Goal: Information Seeking & Learning: Learn about a topic

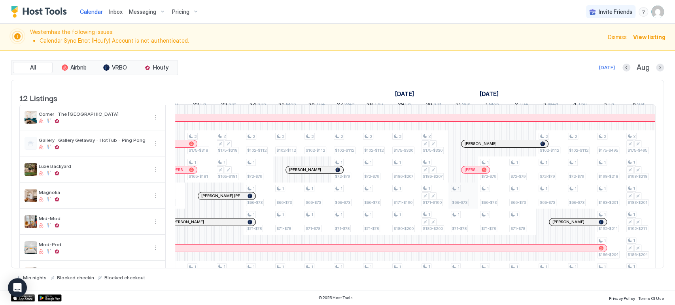
scroll to position [170, 0]
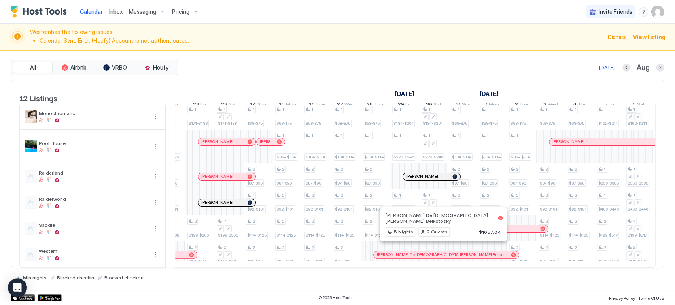
click at [431, 252] on div at bounding box center [431, 255] width 6 height 6
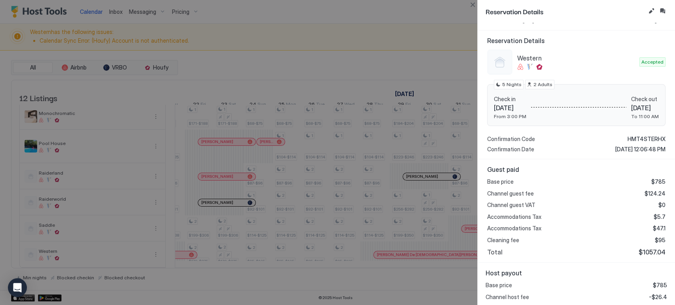
scroll to position [94, 0]
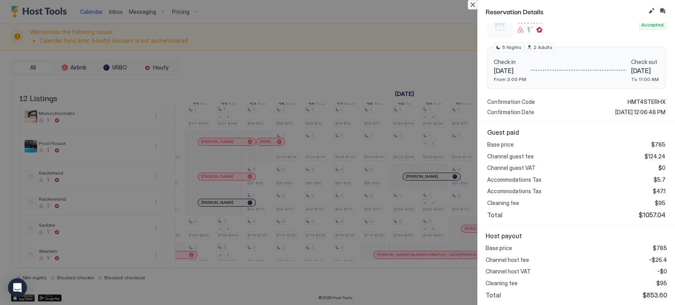
click at [470, 1] on button "Close" at bounding box center [472, 4] width 9 height 9
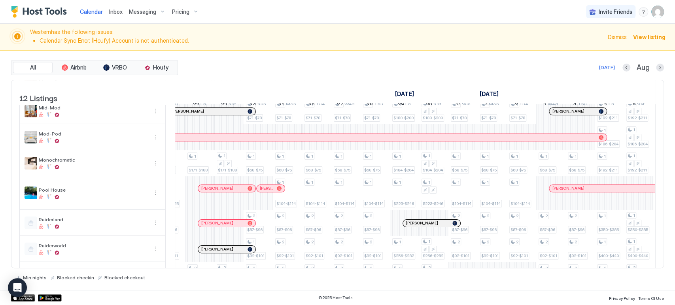
scroll to position [82, 0]
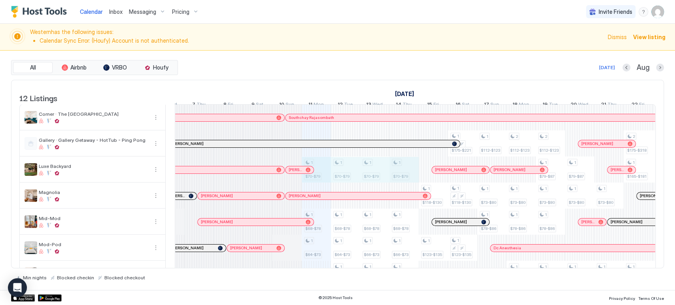
drag, startPoint x: 316, startPoint y: 172, endPoint x: 390, endPoint y: 176, distance: 73.7
click at [401, 178] on div "1 $70-$79 1 $68-$78 1 $64-$73 1 $104-$114 1 $82-$96 1 $89-$101 1 $104-$114 1 $7…" at bounding box center [682, 265] width 1638 height 320
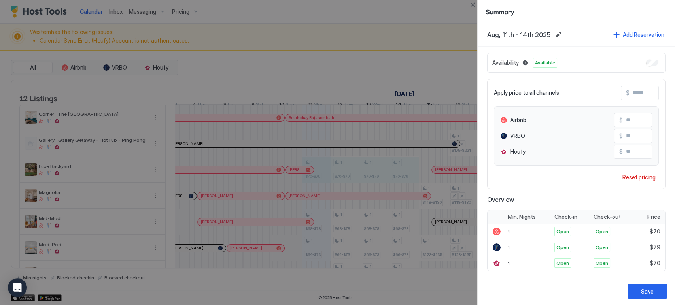
click at [627, 119] on input "**" at bounding box center [654, 119] width 63 height 13
type input "**"
click at [634, 176] on div "Reset pricing" at bounding box center [638, 177] width 33 height 8
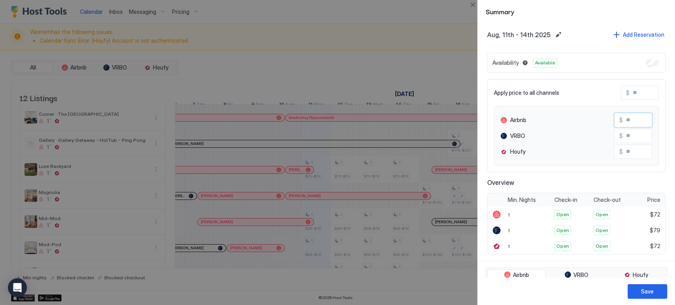
click at [631, 122] on input "Input Field" at bounding box center [654, 119] width 63 height 13
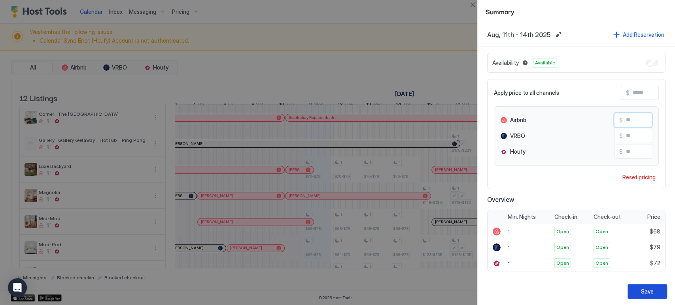
type input "**"
click at [652, 296] on button "Save" at bounding box center [647, 291] width 40 height 15
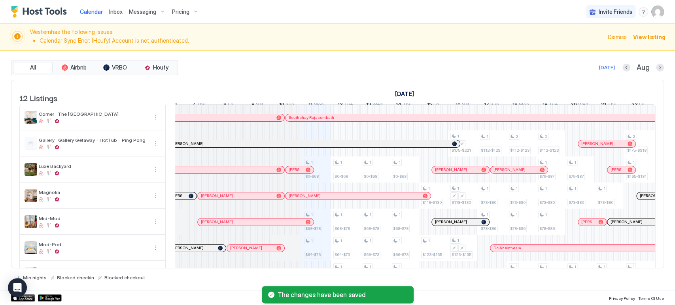
click at [618, 38] on span "Dismiss" at bounding box center [617, 37] width 19 height 8
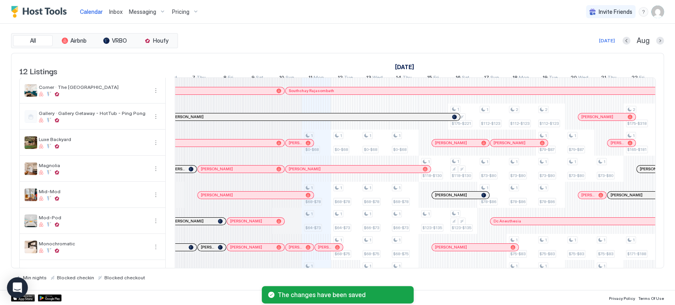
click at [19, 288] on icon "Open Intercom Messenger" at bounding box center [17, 288] width 9 height 10
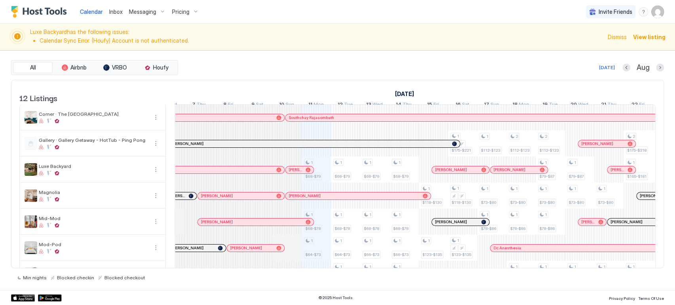
click at [180, 9] on span "Pricing" at bounding box center [180, 11] width 17 height 7
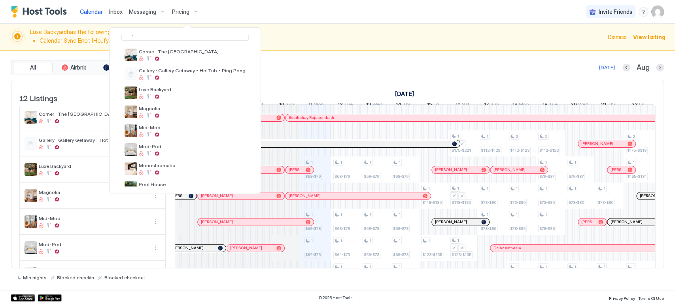
scroll to position [23, 0]
click at [213, 77] on div at bounding box center [192, 79] width 107 height 5
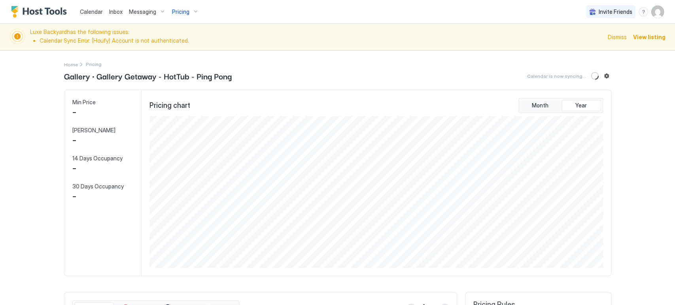
scroll to position [152, 455]
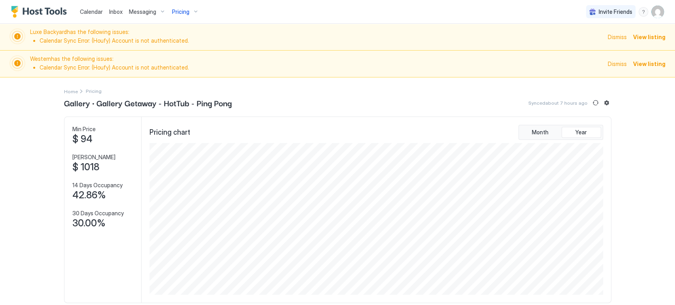
click at [612, 33] on span "Dismiss" at bounding box center [617, 37] width 19 height 8
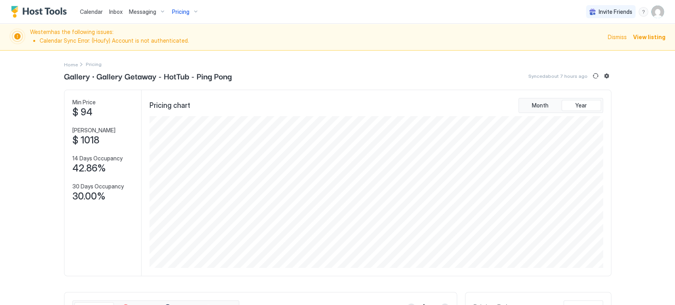
click at [613, 39] on span "Dismiss" at bounding box center [617, 37] width 19 height 8
click at [610, 37] on span "Dismiss" at bounding box center [617, 37] width 19 height 8
